Goal: Download file/media

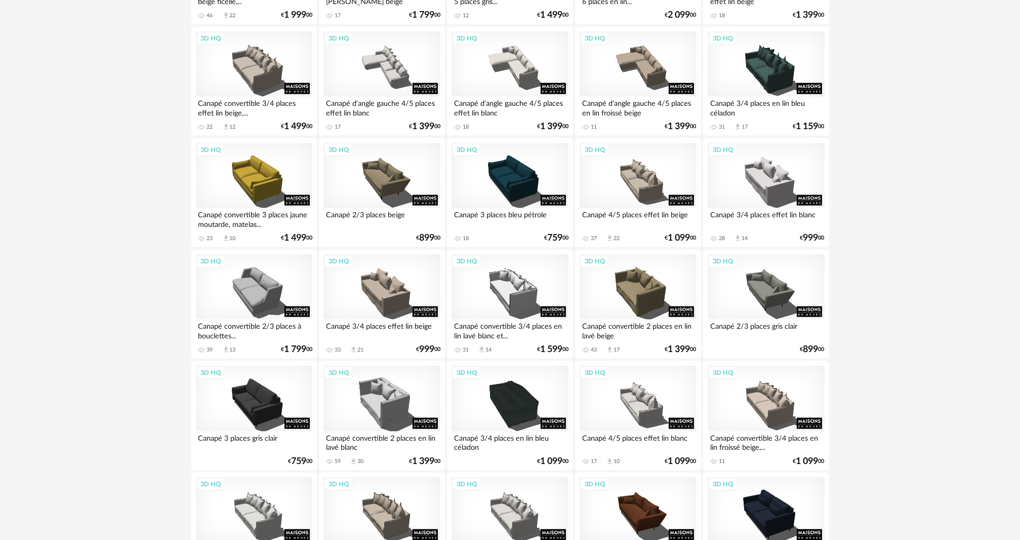
scroll to position [1951, 0]
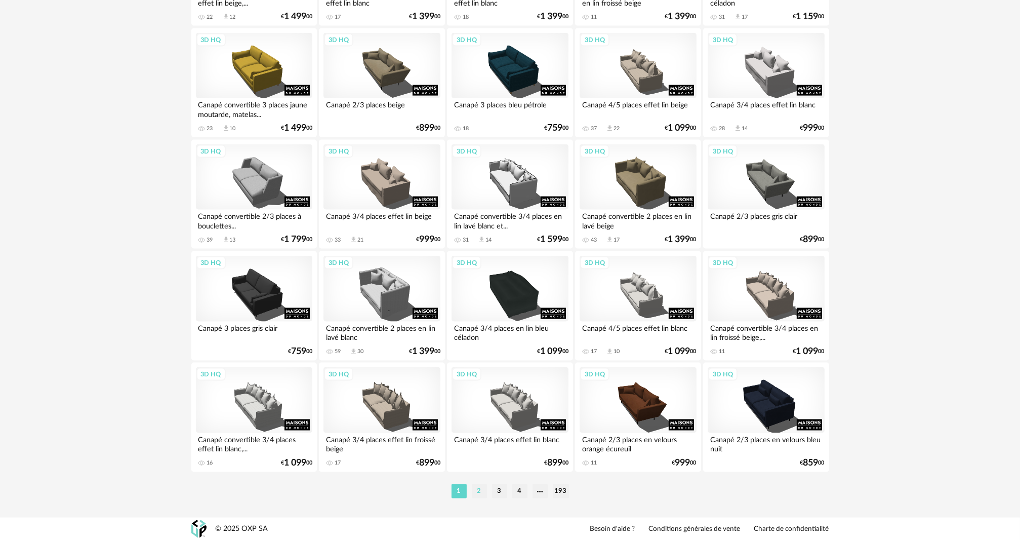
click at [478, 491] on li "2" at bounding box center [479, 491] width 15 height 14
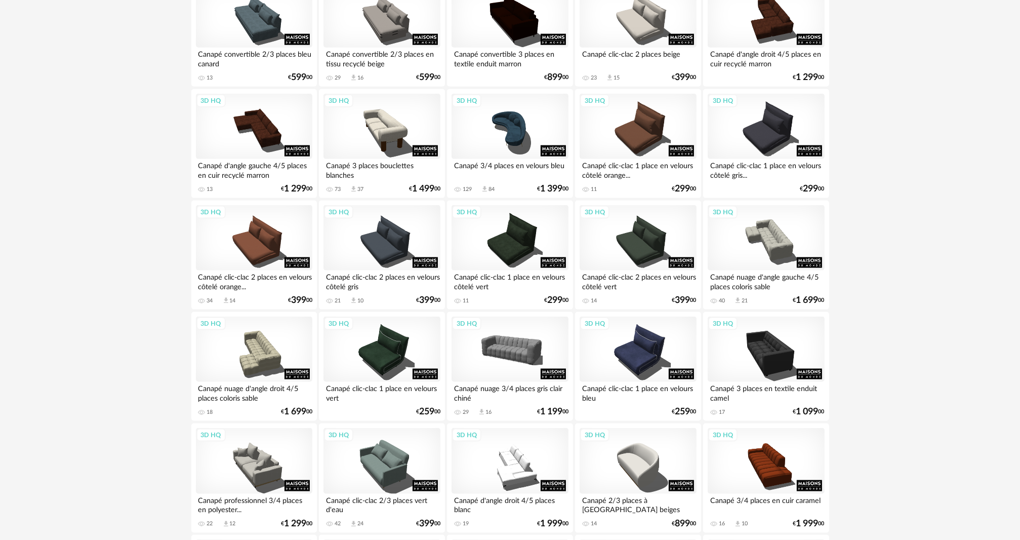
scroll to position [1951, 0]
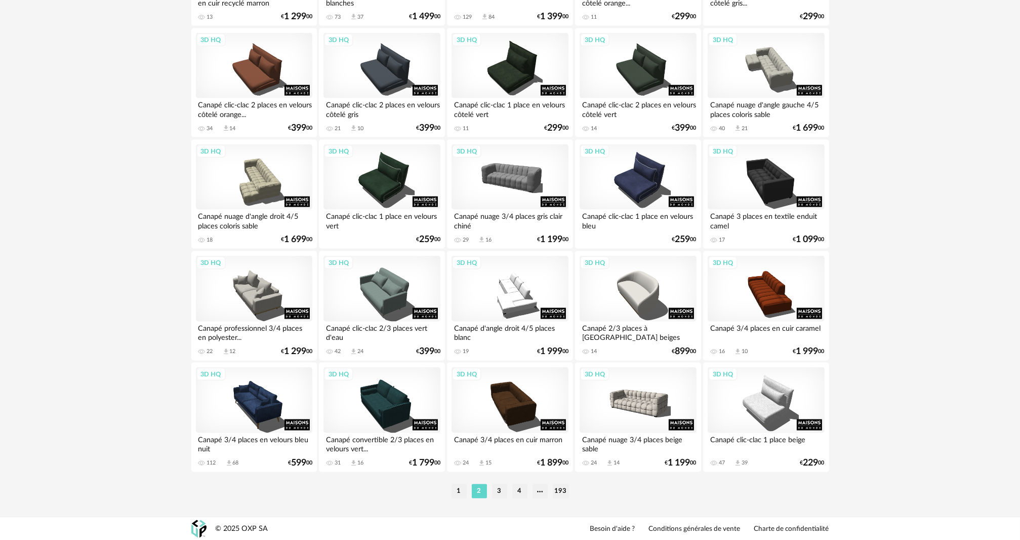
click at [458, 489] on li "1" at bounding box center [459, 491] width 15 height 14
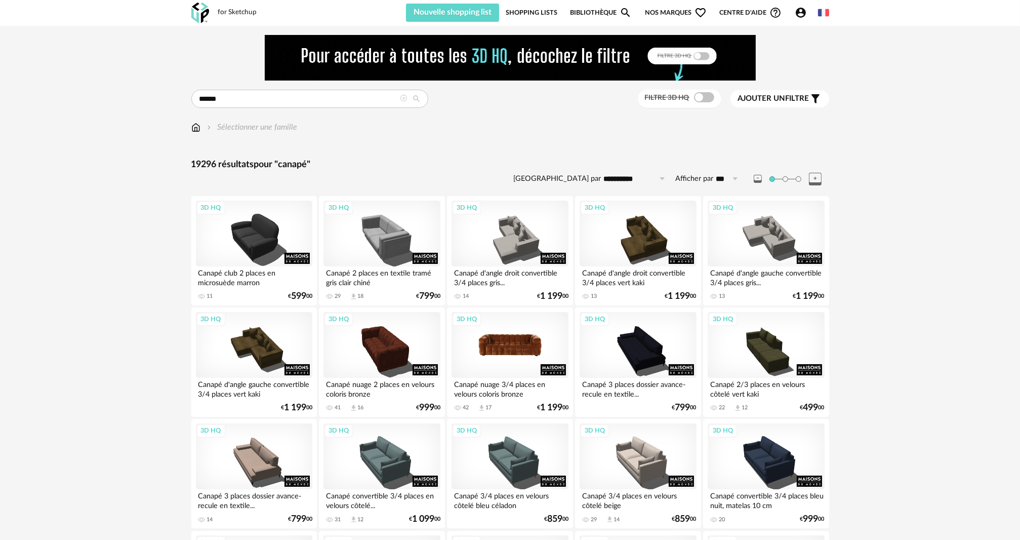
click at [522, 352] on div "3D HQ" at bounding box center [510, 345] width 116 height 66
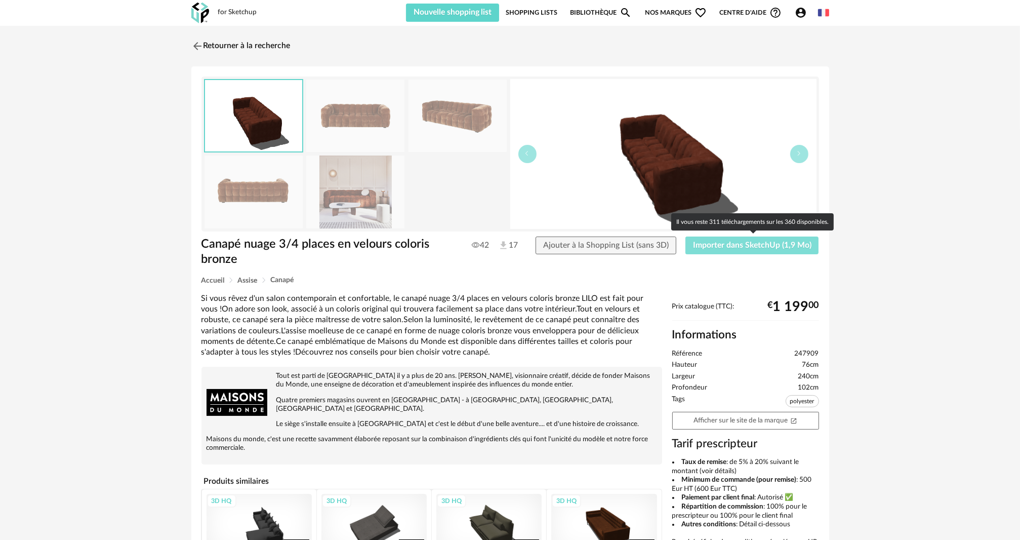
click at [758, 244] on span "Importer dans SketchUp (1,9 Mo)" at bounding box center [752, 245] width 118 height 8
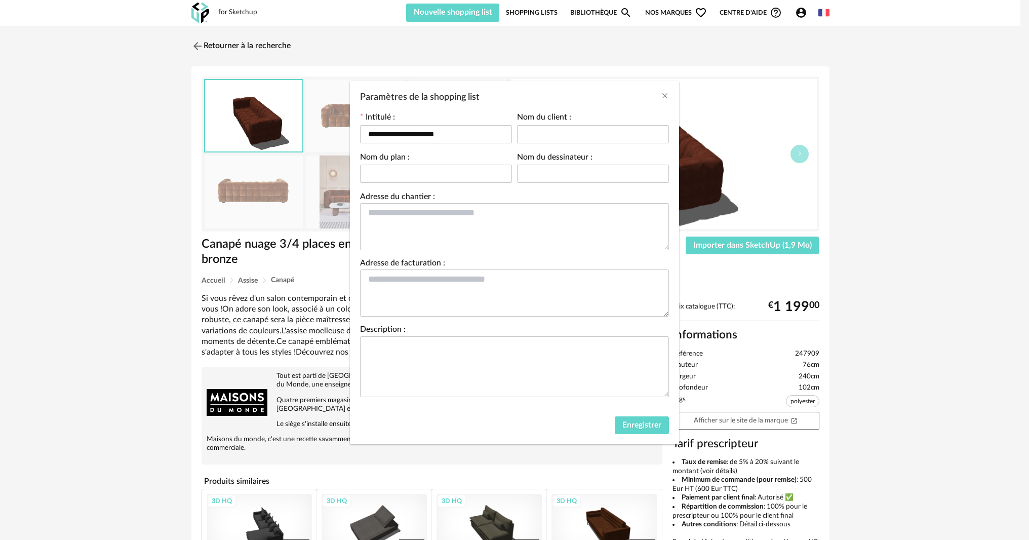
click at [636, 441] on div "Enregistrer" at bounding box center [514, 427] width 329 height 33
click at [638, 427] on span "Enregistrer" at bounding box center [641, 425] width 39 height 8
